Goal: Navigation & Orientation: Understand site structure

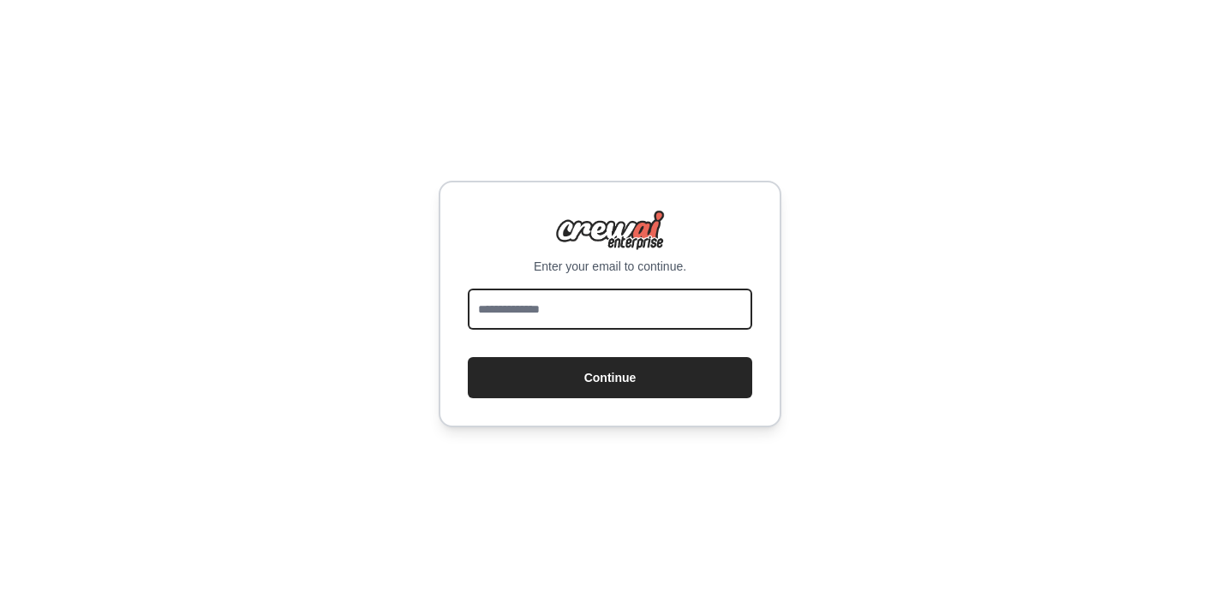
click at [694, 304] on input "email" at bounding box center [610, 309] width 284 height 41
type input "**********"
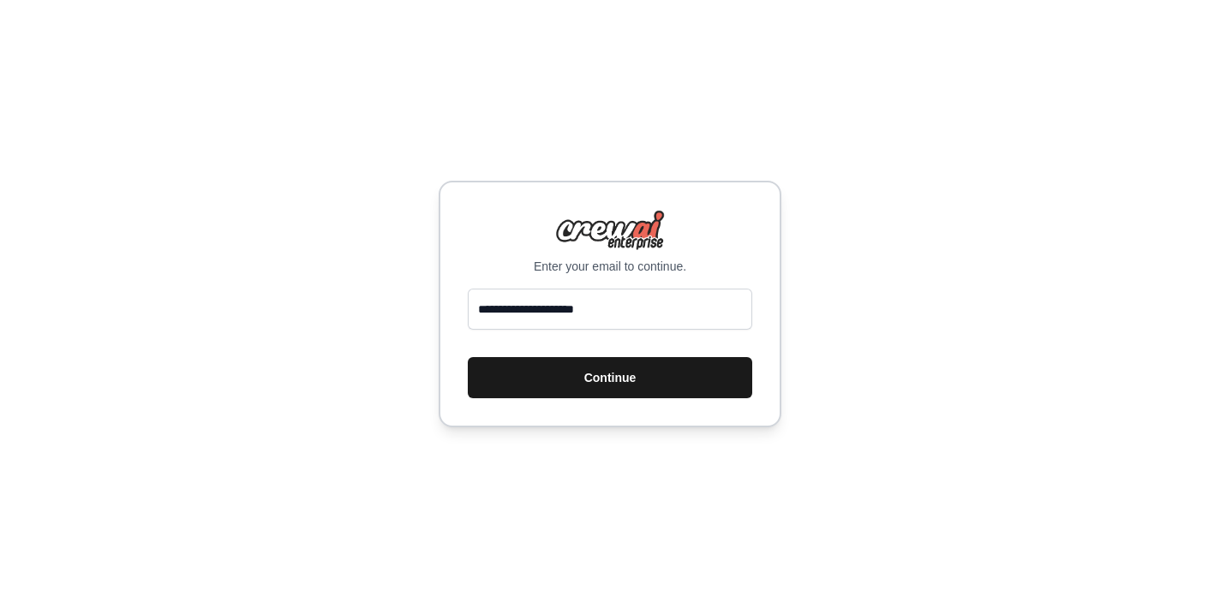
click at [657, 366] on button "Continue" at bounding box center [610, 377] width 284 height 41
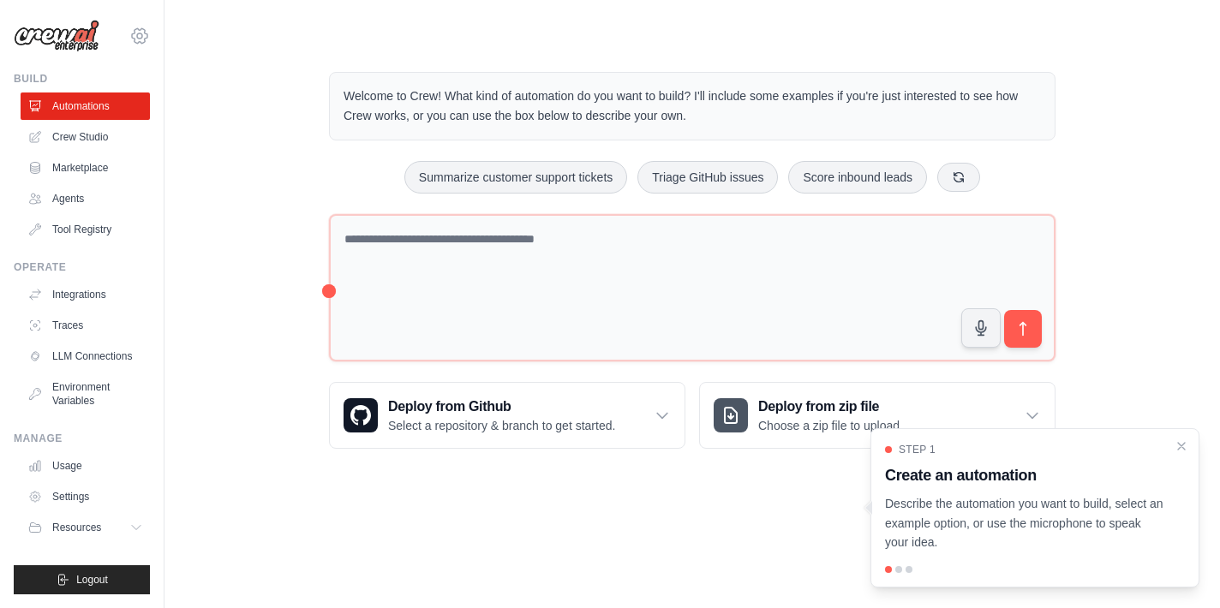
click at [131, 39] on icon at bounding box center [139, 36] width 21 height 21
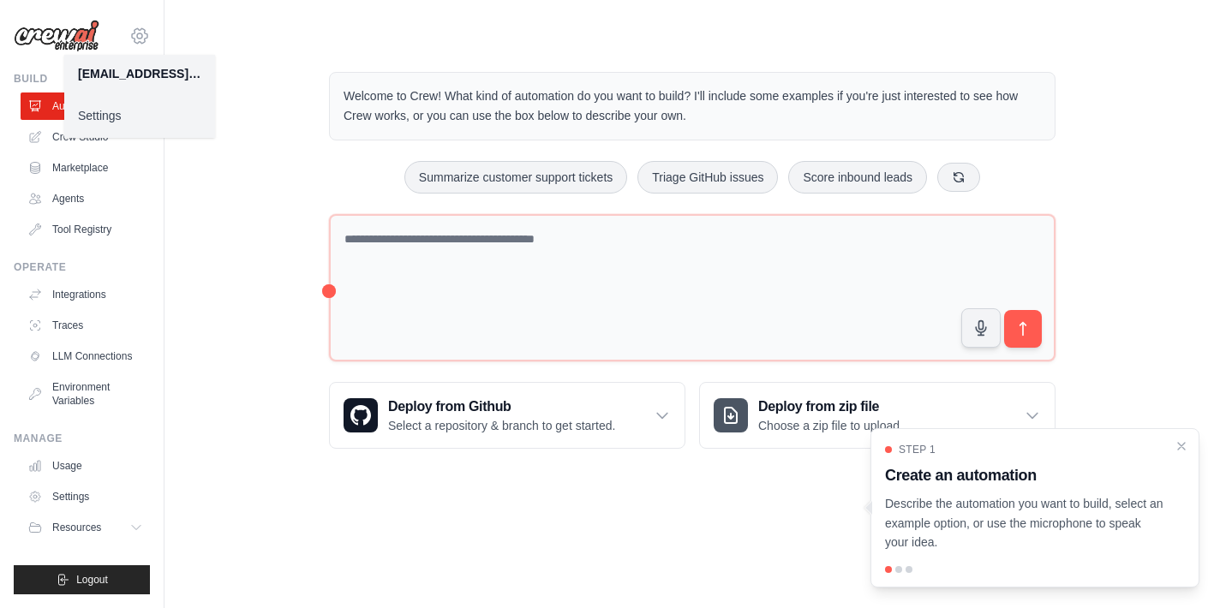
click at [131, 39] on icon at bounding box center [139, 36] width 21 height 21
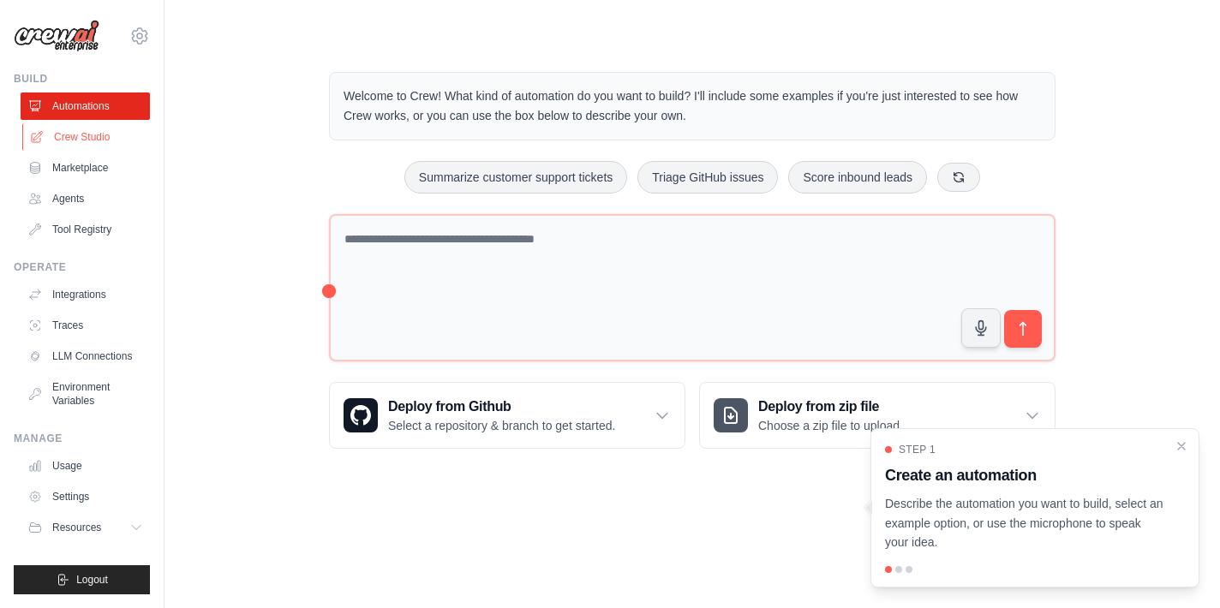
click at [86, 145] on link "Crew Studio" at bounding box center [86, 136] width 129 height 27
click at [81, 200] on link "Agents" at bounding box center [86, 198] width 129 height 27
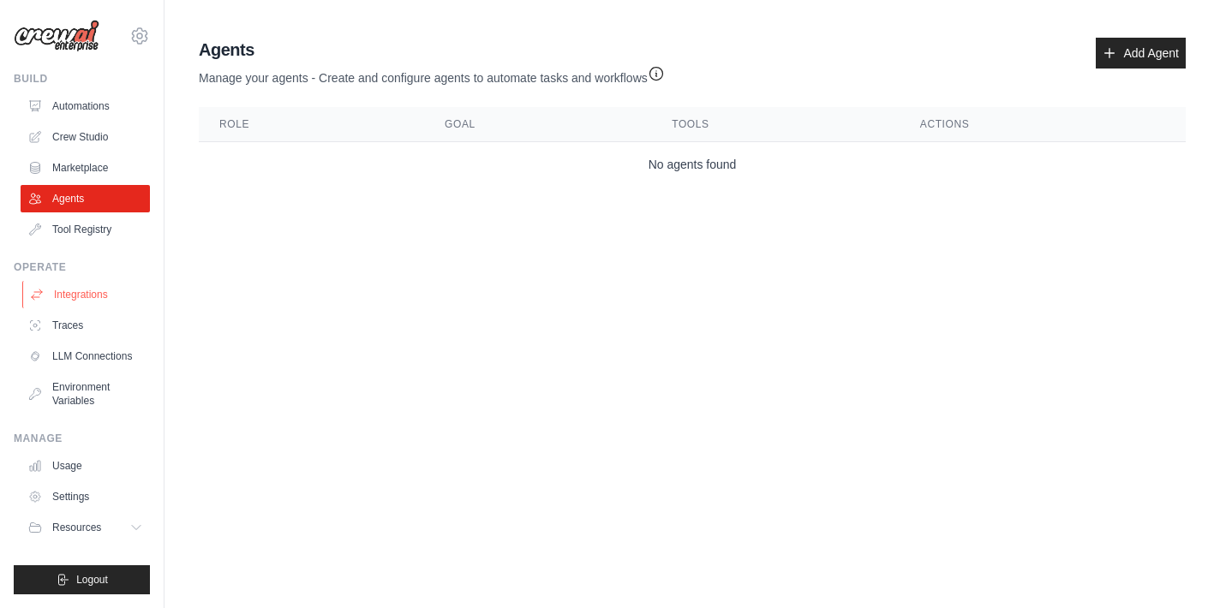
click at [95, 286] on link "Integrations" at bounding box center [86, 294] width 129 height 27
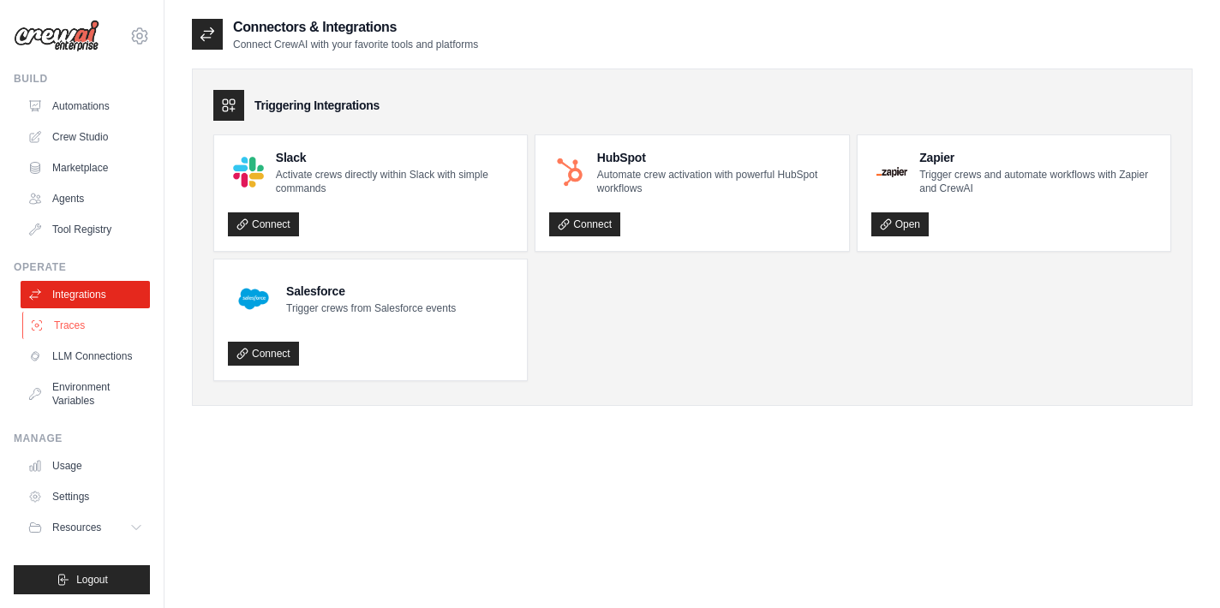
click at [84, 315] on link "Traces" at bounding box center [86, 325] width 129 height 27
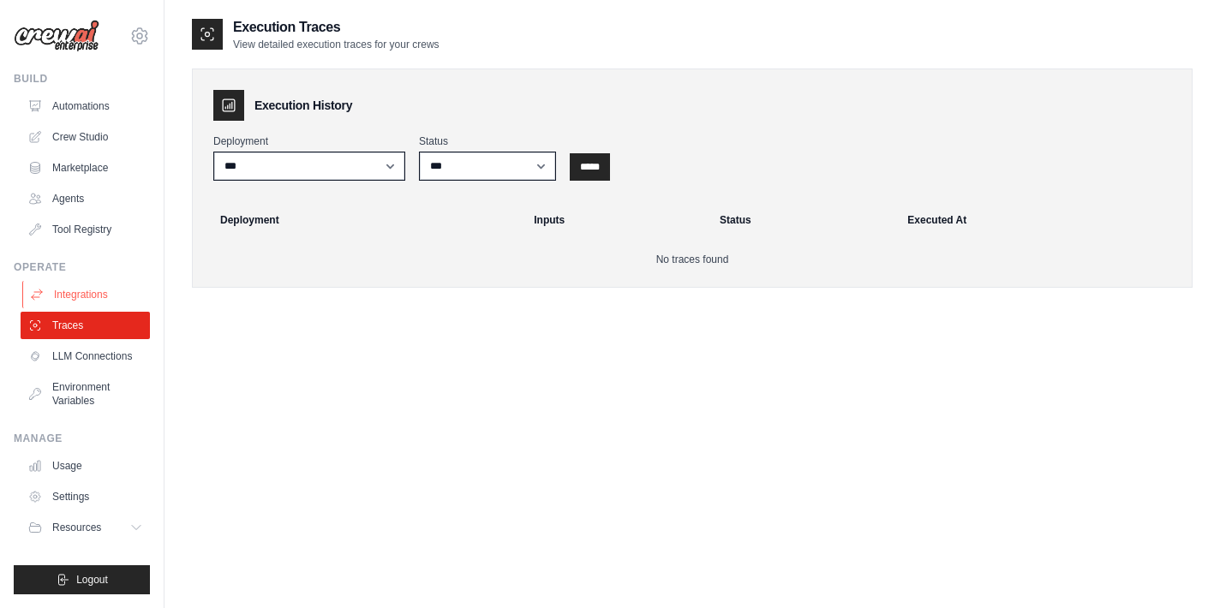
click at [87, 282] on link "Integrations" at bounding box center [86, 294] width 129 height 27
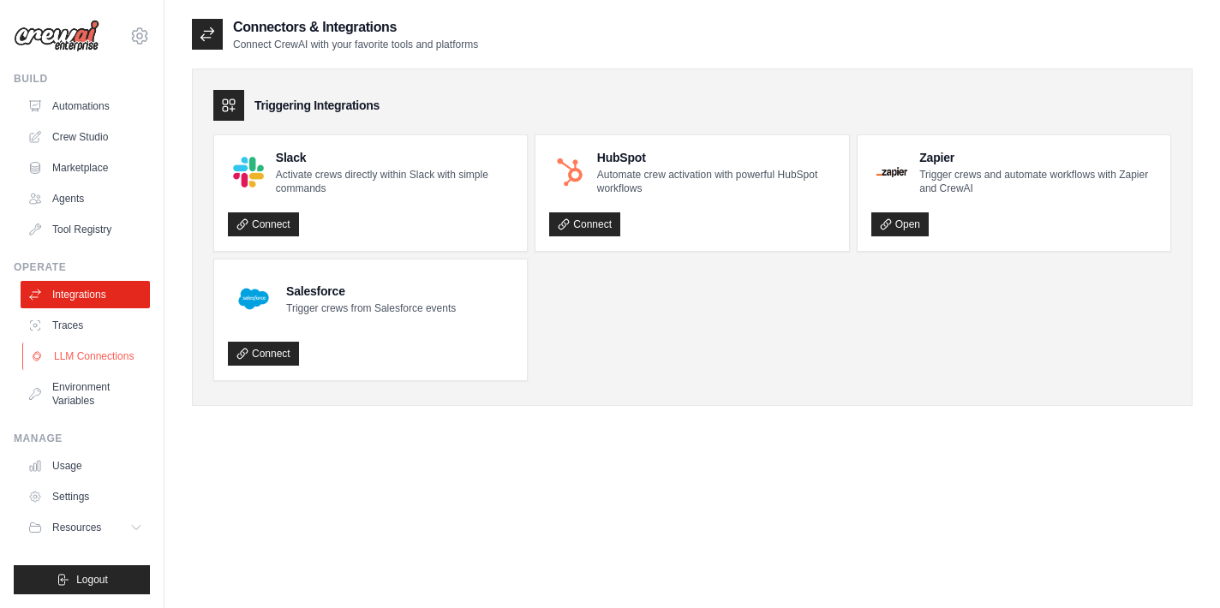
click at [103, 355] on link "LLM Connections" at bounding box center [86, 356] width 129 height 27
